Goal: Task Accomplishment & Management: Complete application form

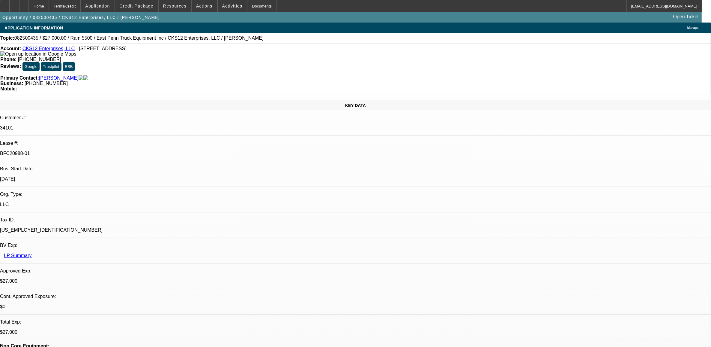
select select "0"
select select "2"
select select "0.1"
select select "0"
select select "2"
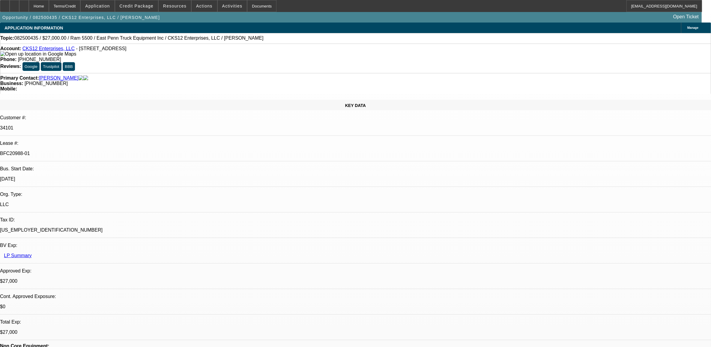
select select "0.1"
select select "0.15"
select select "0.1"
select select "0"
select select "2"
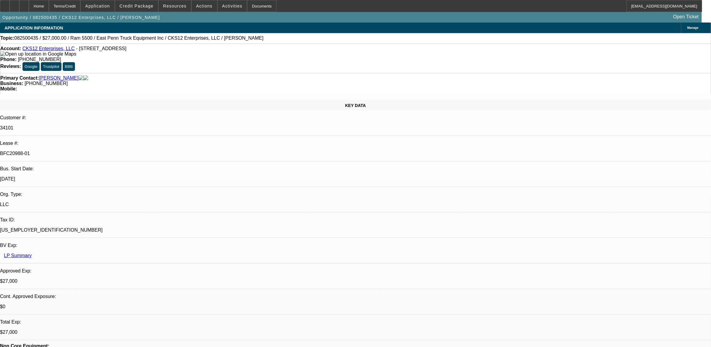
select select "0.1"
select select "1"
select select "2"
select select "4"
select select "1"
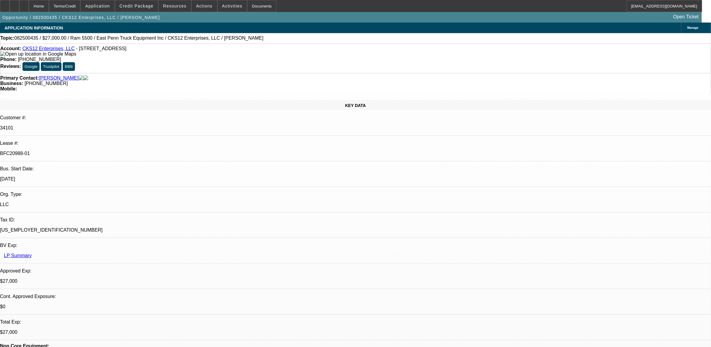
select select "2"
select select "4"
select select "1"
select select "2"
select select "4"
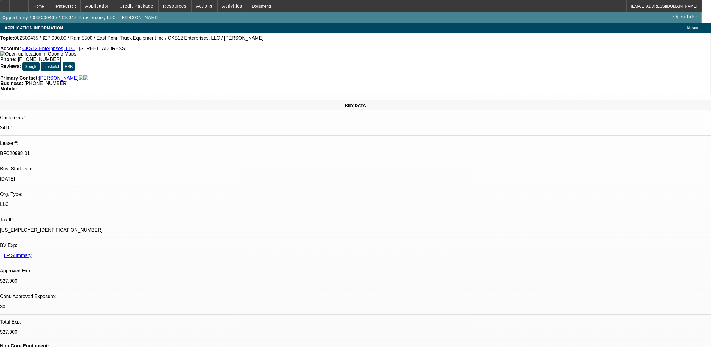
select select "1"
select select "2"
select select "4"
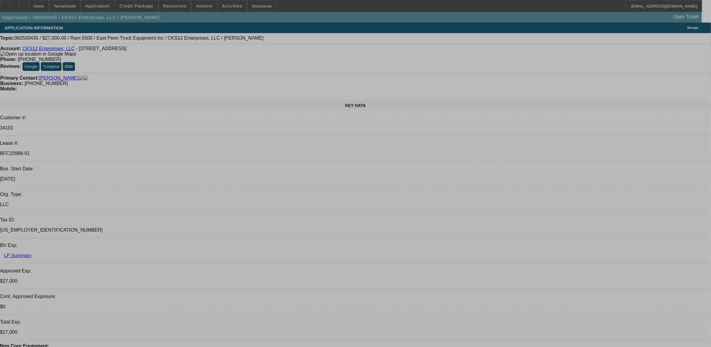
select select "0"
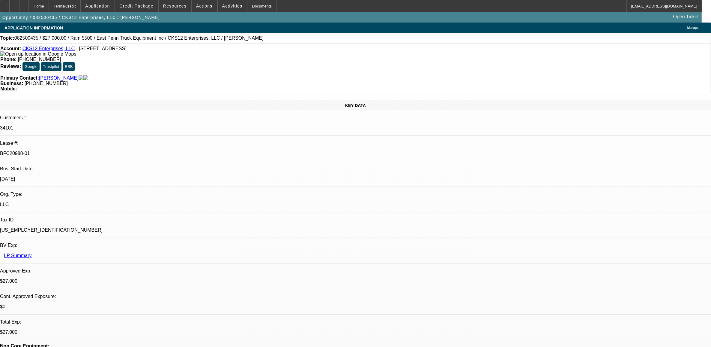
select select "2"
select select "0.1"
select select "0"
select select "2"
select select "0.1"
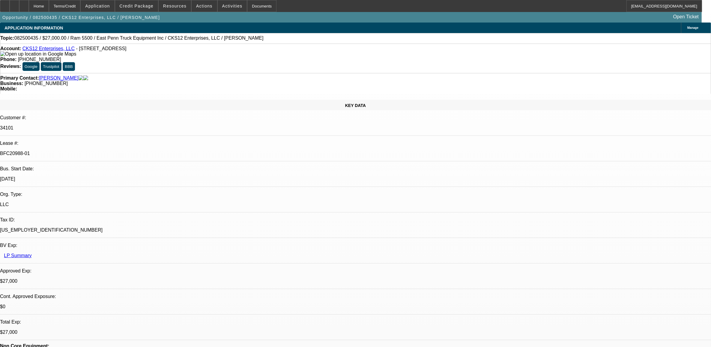
select select "0.15"
select select "0.1"
select select "0"
select select "2"
select select "0.1"
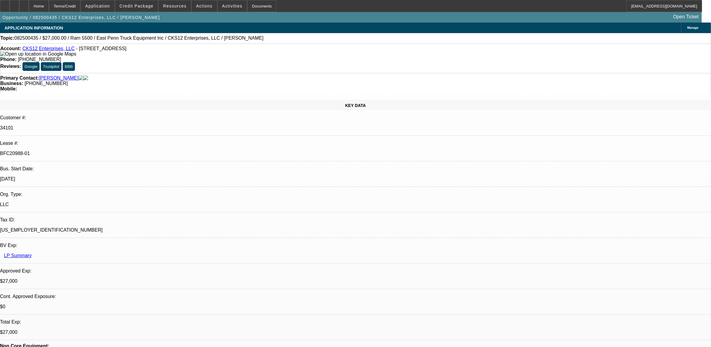
select select "1"
select select "2"
select select "4"
select select "1"
select select "2"
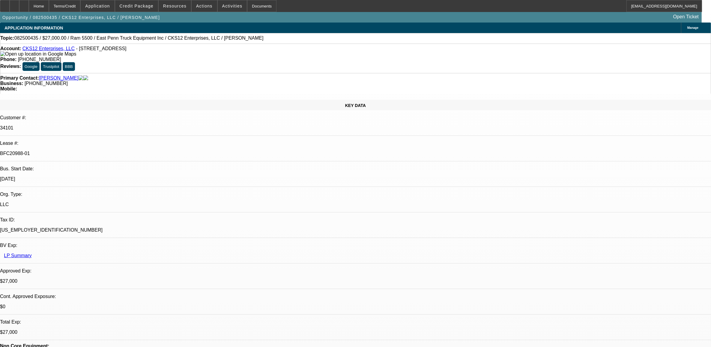
select select "4"
select select "1"
select select "2"
select select "4"
select select "1"
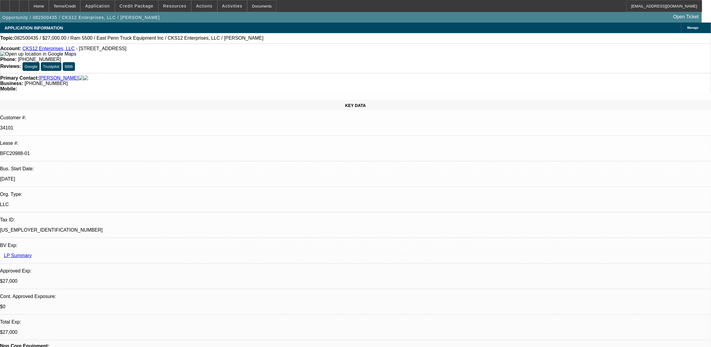
select select "2"
select select "4"
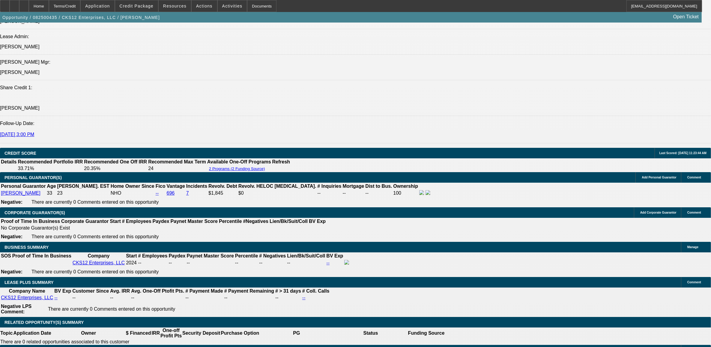
scroll to position [863, 0]
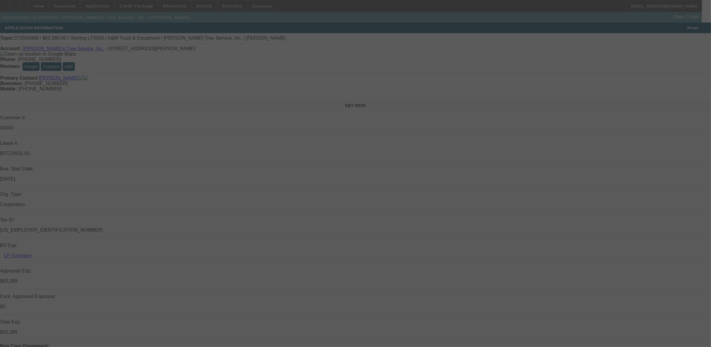
select select "0"
select select "2"
select select "0.1"
select select "0"
select select "2"
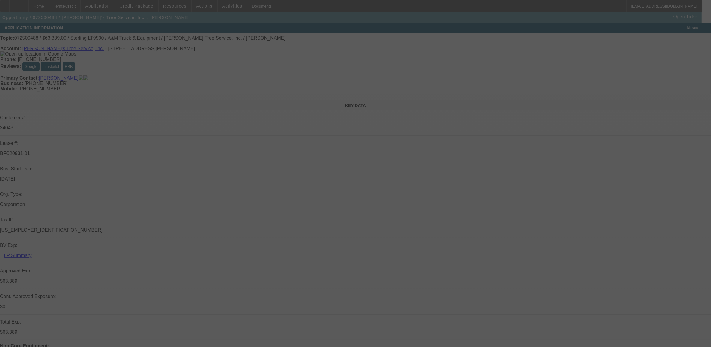
select select "0.1"
select select "0"
select select "2"
select select "0.1"
select select "0"
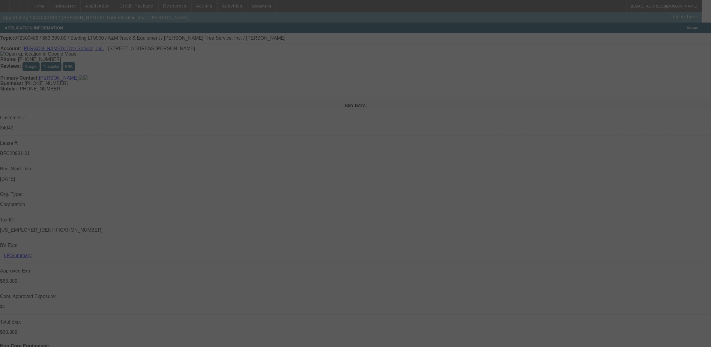
select select "2"
select select "0.1"
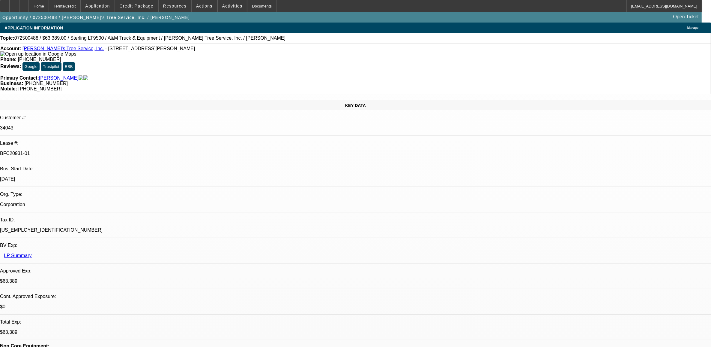
select select "1"
select select "2"
select select "4"
select select "1"
select select "2"
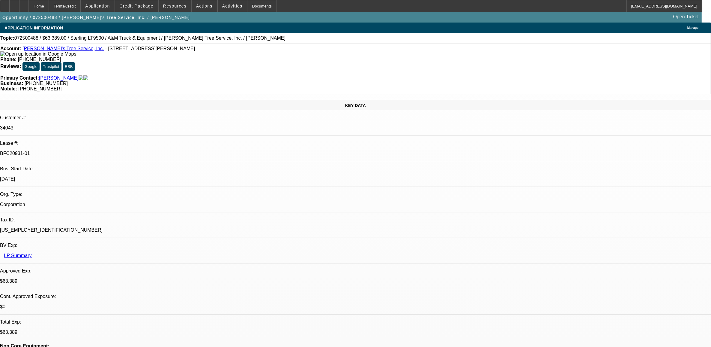
select select "4"
select select "1"
select select "2"
select select "4"
select select "1"
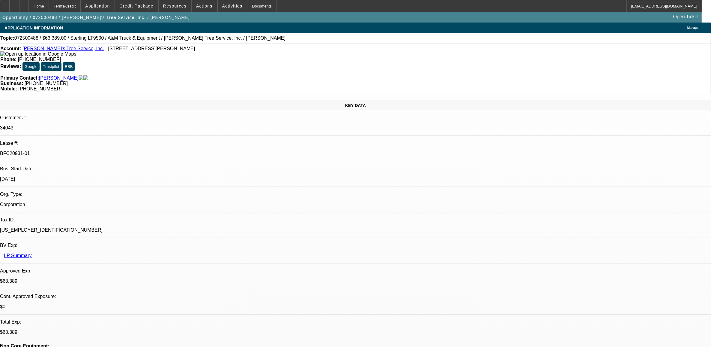
select select "2"
select select "4"
